Goal: Navigation & Orientation: Find specific page/section

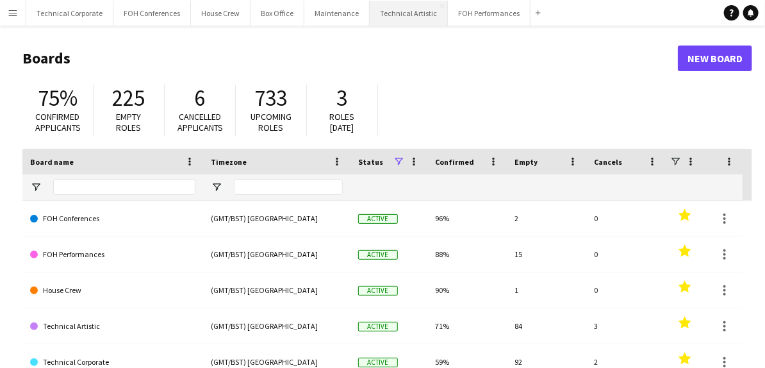
click at [403, 12] on button "Technical Artistic Close" at bounding box center [409, 13] width 78 height 25
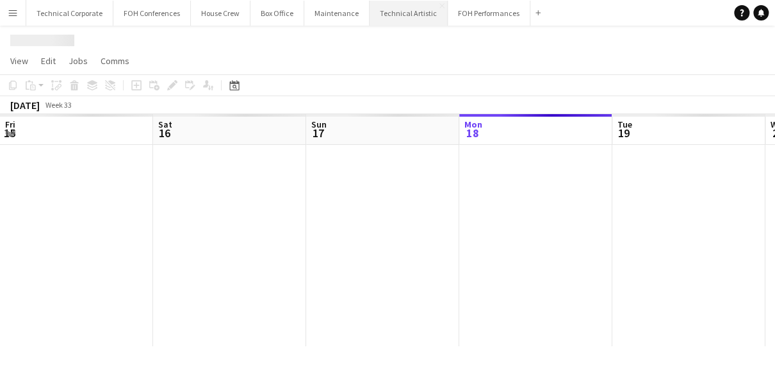
scroll to position [0, 306]
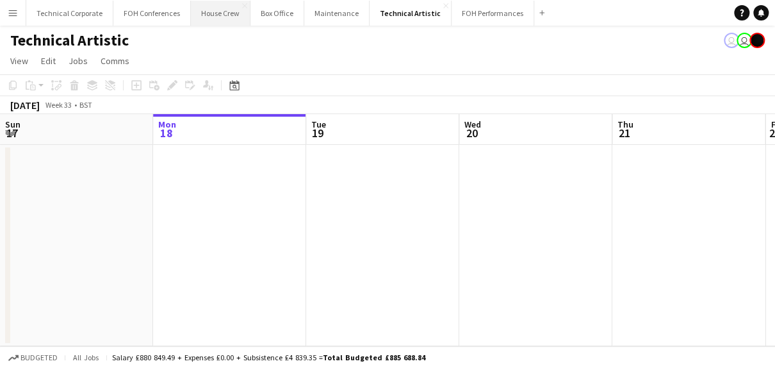
click at [213, 17] on button "House Crew Close" at bounding box center [221, 13] width 60 height 25
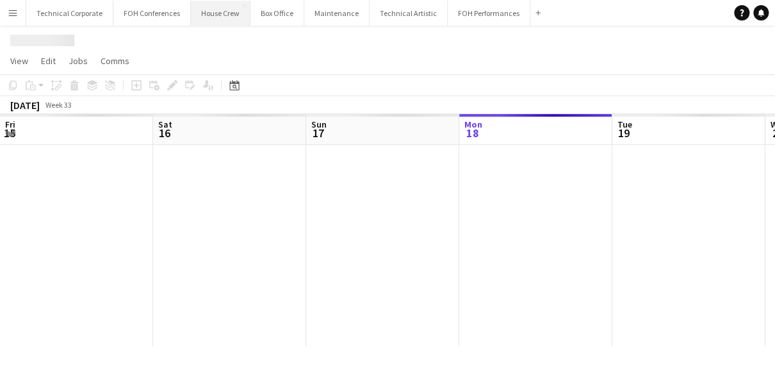
scroll to position [0, 306]
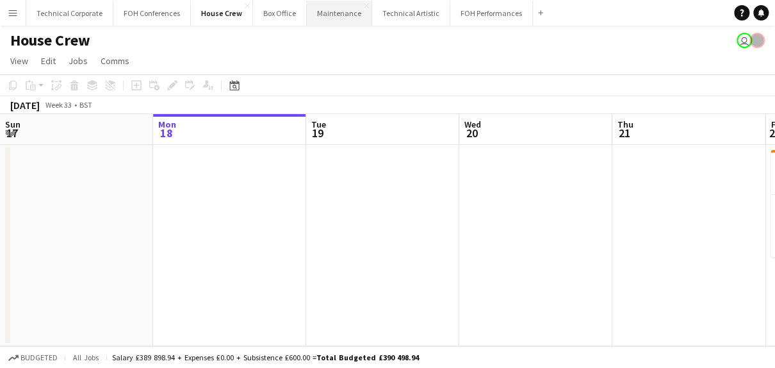
click at [329, 11] on button "Maintenance Close" at bounding box center [339, 13] width 65 height 25
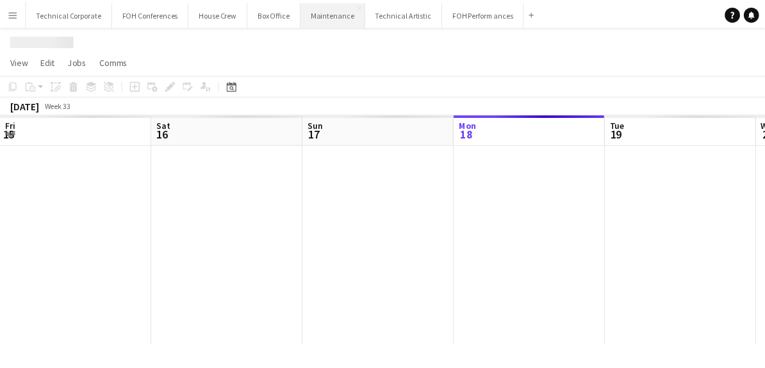
scroll to position [0, 306]
